Goal: Task Accomplishment & Management: Manage account settings

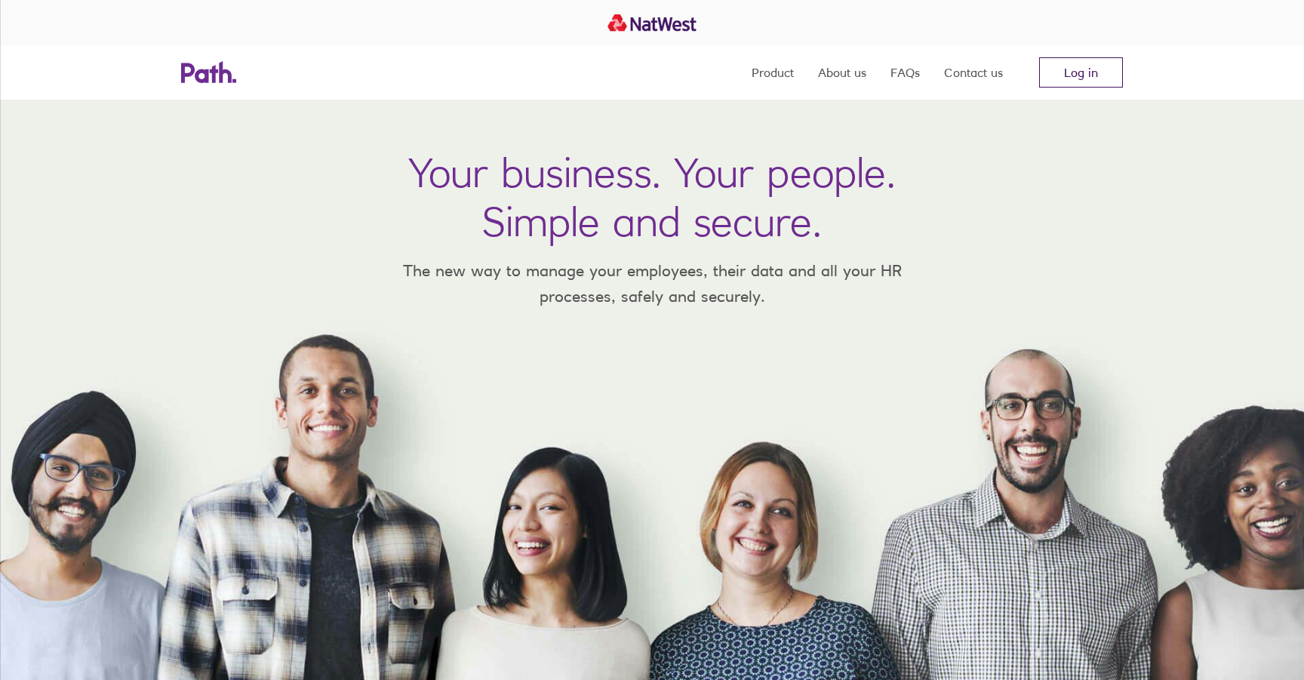
click at [1121, 79] on link "Log in" at bounding box center [1081, 72] width 84 height 30
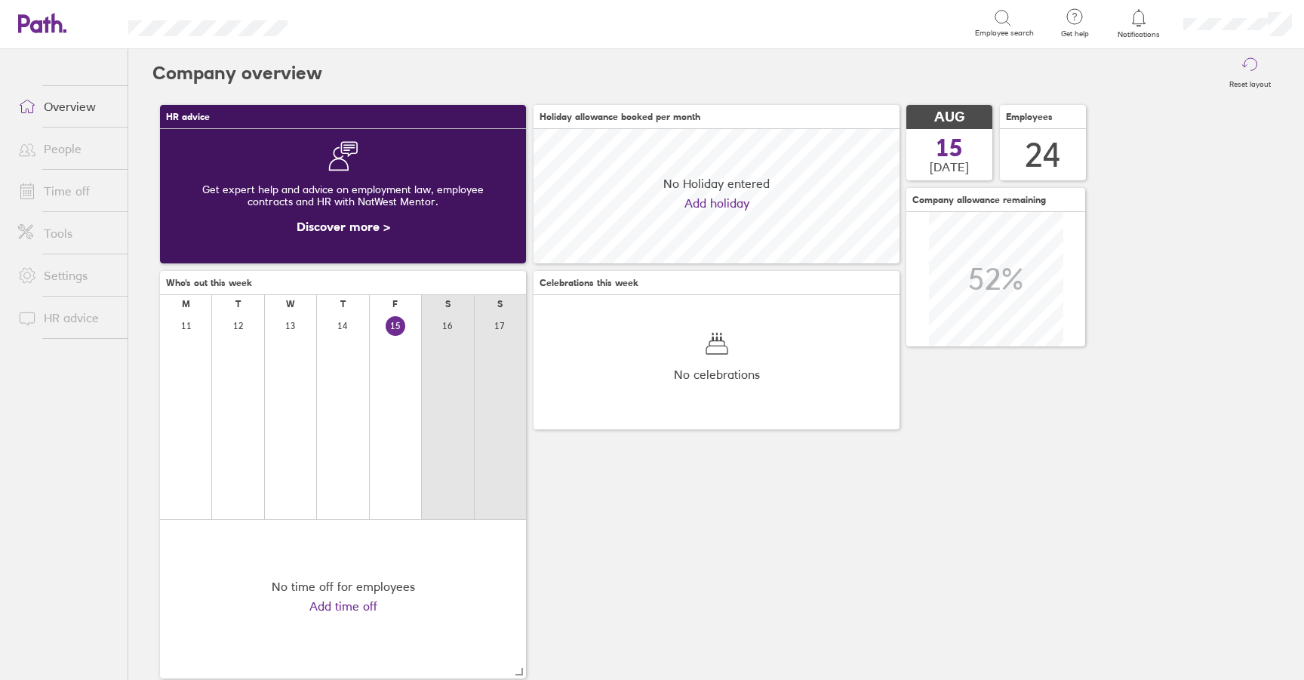
scroll to position [134, 366]
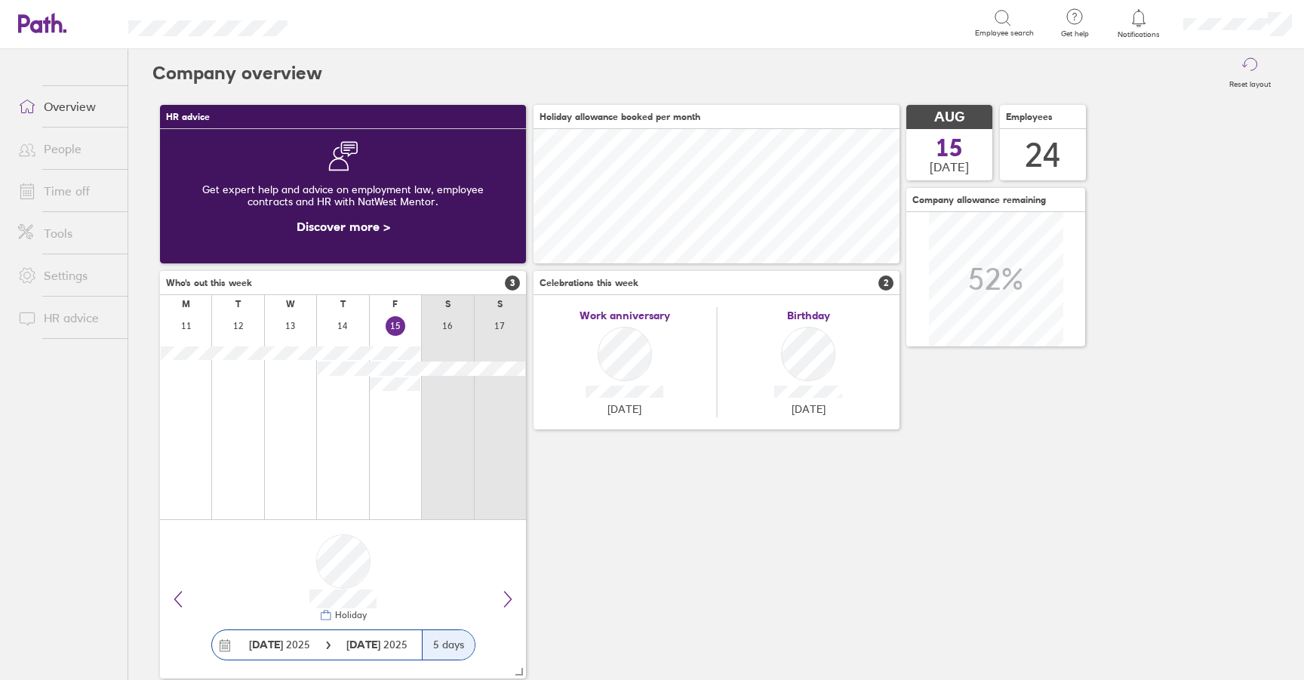
click at [54, 189] on link "Time off" at bounding box center [67, 191] width 122 height 30
